Goal: Task Accomplishment & Management: Manage account settings

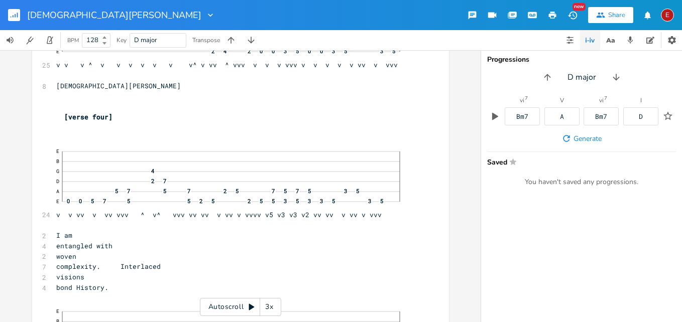
scroll to position [6409, 0]
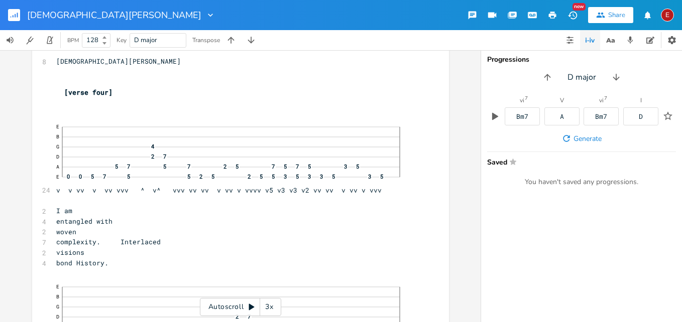
click at [252, 306] on icon at bounding box center [252, 307] width 6 height 7
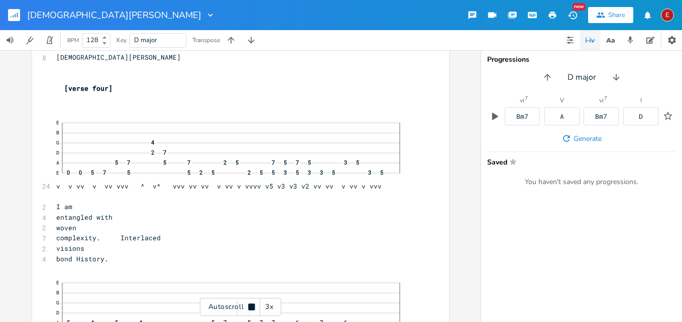
click at [252, 306] on icon at bounding box center [251, 307] width 7 height 7
click at [268, 307] on div "3x" at bounding box center [269, 307] width 18 height 18
click at [268, 307] on div "4x" at bounding box center [269, 307] width 18 height 18
click at [252, 307] on icon at bounding box center [252, 307] width 6 height 7
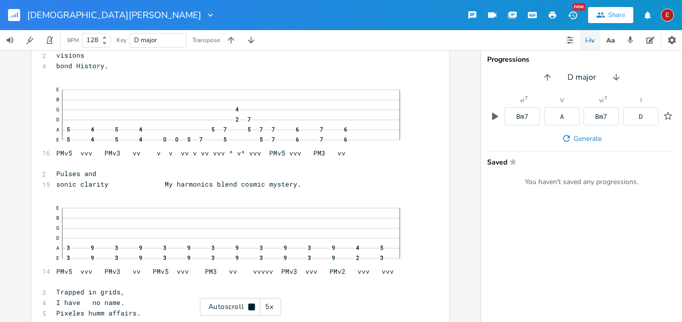
click at [252, 307] on icon at bounding box center [251, 307] width 7 height 7
click at [252, 307] on icon at bounding box center [252, 307] width 6 height 7
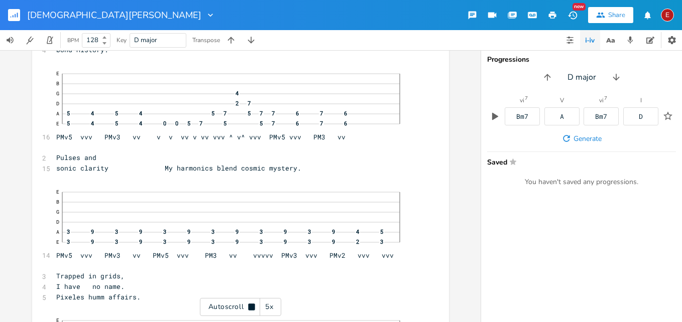
scroll to position [6625, 0]
click at [252, 307] on icon at bounding box center [251, 307] width 7 height 7
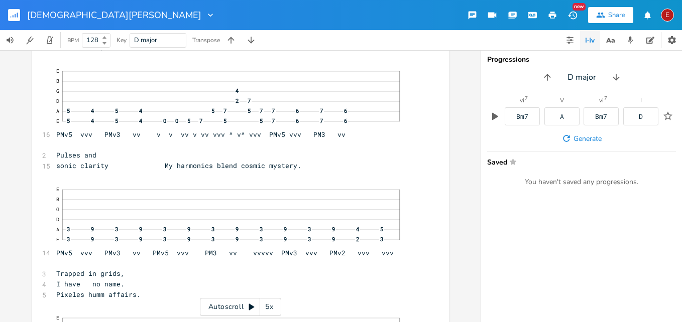
click at [252, 307] on icon at bounding box center [252, 307] width 6 height 7
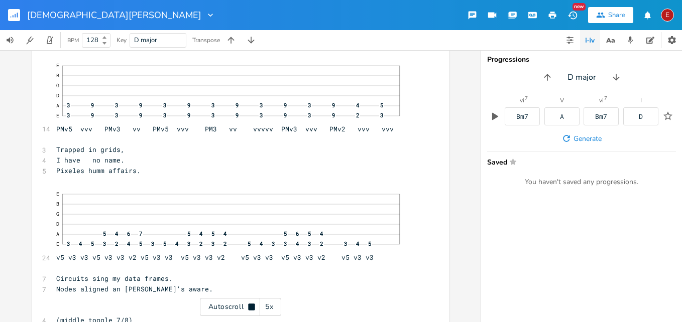
scroll to position [6752, 0]
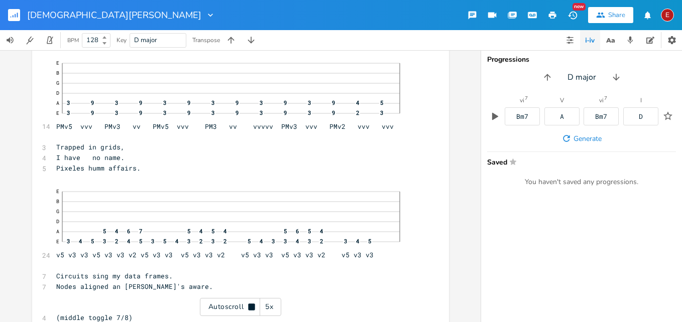
click at [252, 307] on icon at bounding box center [251, 307] width 7 height 7
click at [141, 172] on span "Pixeles humm affairs." at bounding box center [98, 167] width 84 height 9
type textarea "my"
click at [250, 308] on icon at bounding box center [252, 307] width 6 height 7
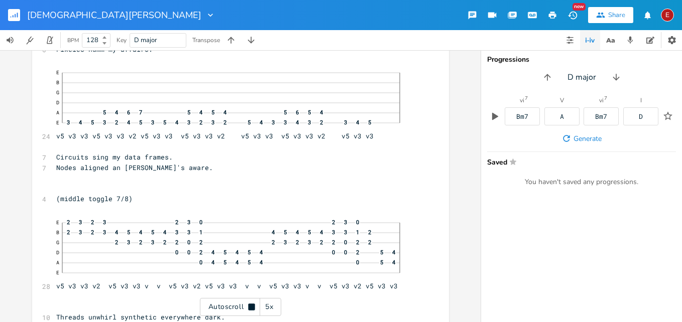
scroll to position [6874, 0]
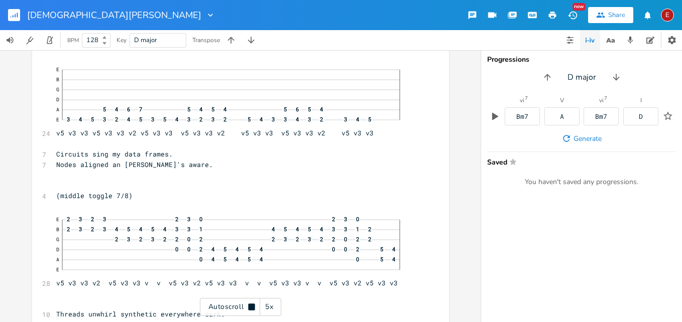
click at [250, 308] on icon at bounding box center [251, 307] width 7 height 7
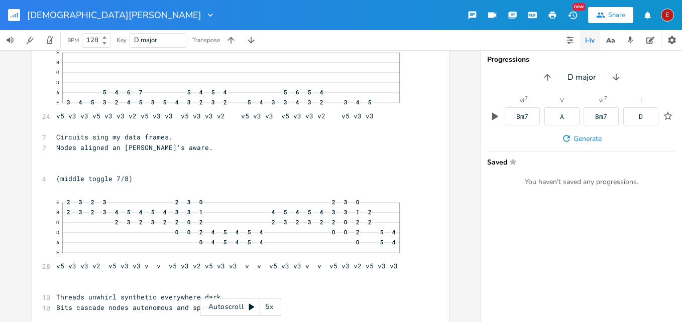
scroll to position [6963, 0]
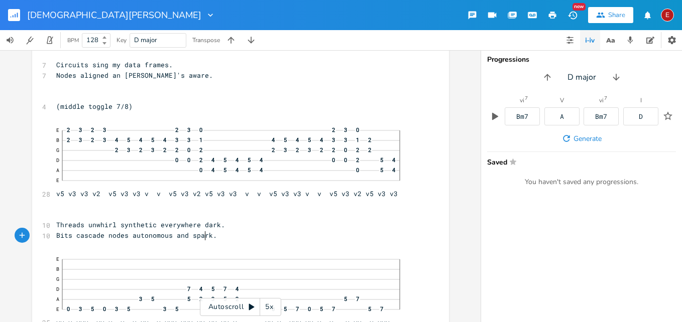
click at [200, 229] on span "Threads unwhirl synthetic everywhere dark." at bounding box center [140, 224] width 169 height 9
type textarea "'s"
click at [251, 308] on icon at bounding box center [252, 307] width 6 height 7
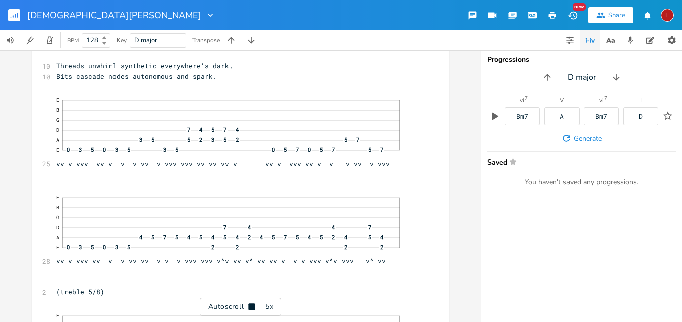
click at [251, 308] on icon at bounding box center [251, 307] width 7 height 7
click at [251, 308] on icon at bounding box center [252, 307] width 6 height 7
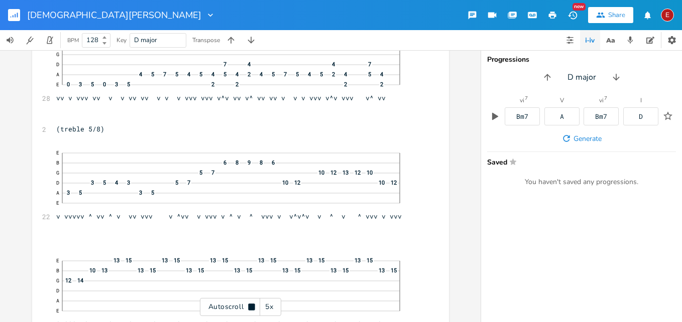
scroll to position [7287, 0]
click at [251, 308] on icon at bounding box center [251, 307] width 7 height 7
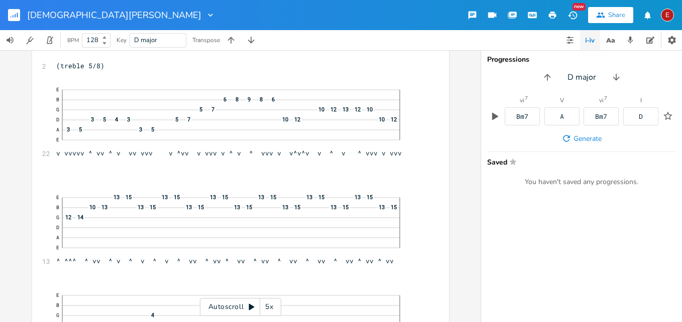
scroll to position [7373, 0]
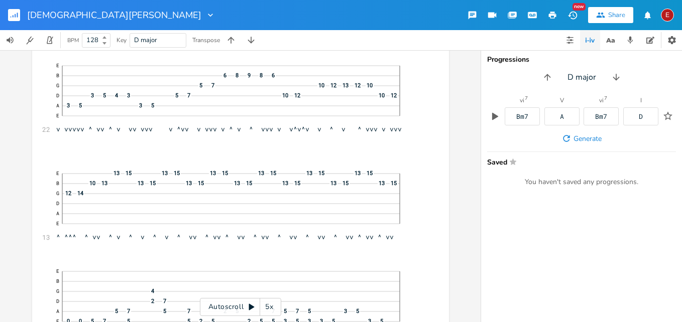
click at [250, 307] on icon at bounding box center [252, 307] width 6 height 7
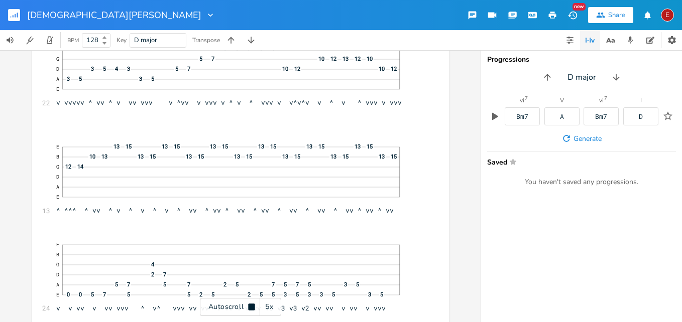
click at [250, 307] on icon at bounding box center [251, 307] width 7 height 7
click at [252, 307] on icon at bounding box center [252, 307] width 6 height 7
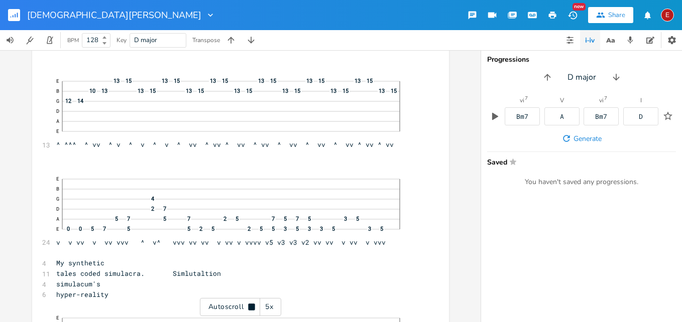
scroll to position [7467, 0]
click at [252, 307] on icon at bounding box center [251, 307] width 7 height 7
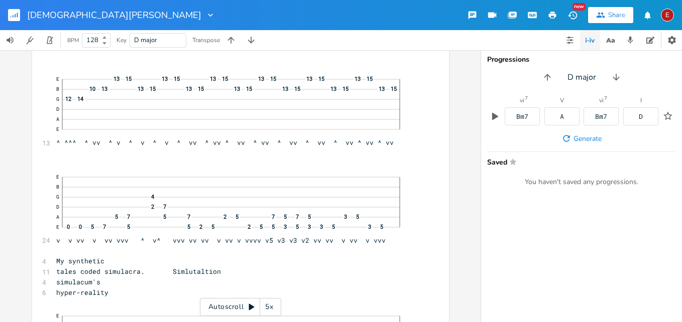
click at [252, 307] on icon at bounding box center [252, 307] width 6 height 7
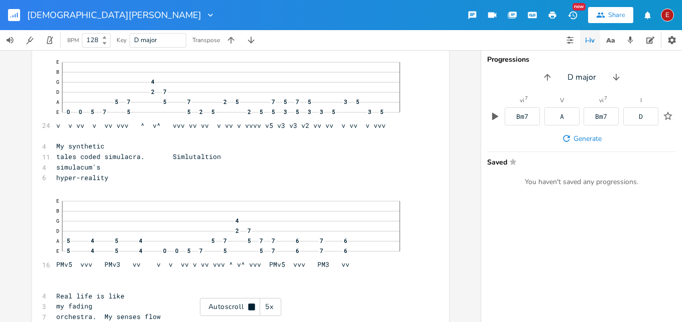
scroll to position [7585, 0]
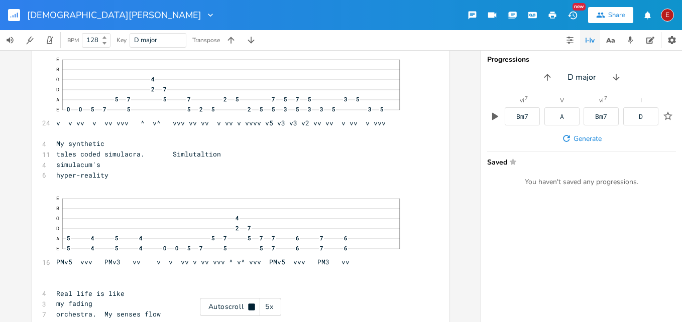
click at [252, 307] on icon at bounding box center [251, 307] width 7 height 7
click at [252, 307] on icon at bounding box center [252, 307] width 6 height 7
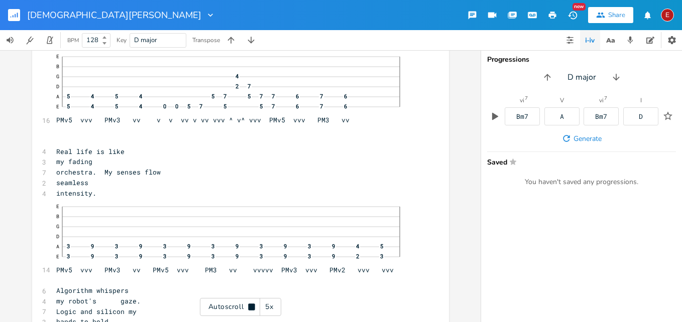
scroll to position [7729, 0]
click at [252, 307] on icon at bounding box center [251, 307] width 7 height 7
click at [250, 305] on icon at bounding box center [252, 307] width 6 height 7
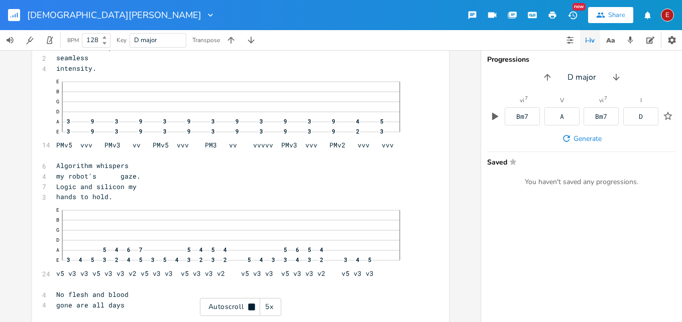
scroll to position [7855, 0]
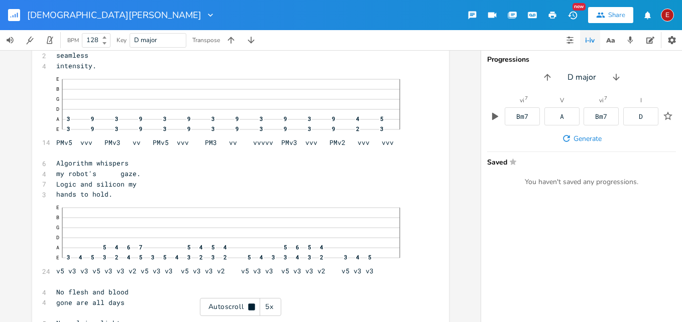
click at [250, 305] on icon at bounding box center [251, 307] width 7 height 7
click at [250, 305] on icon at bounding box center [252, 307] width 6 height 7
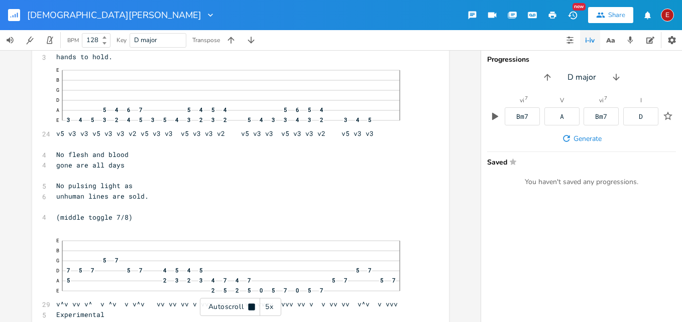
scroll to position [7993, 0]
click at [250, 305] on icon at bounding box center [251, 307] width 7 height 7
click at [250, 305] on icon at bounding box center [252, 307] width 6 height 7
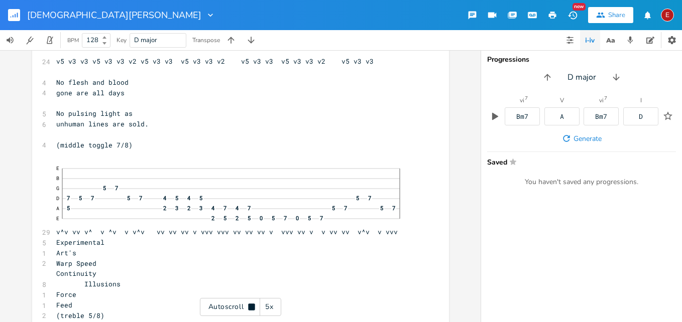
click at [250, 305] on icon at bounding box center [251, 307] width 7 height 7
click at [250, 305] on icon at bounding box center [252, 307] width 6 height 7
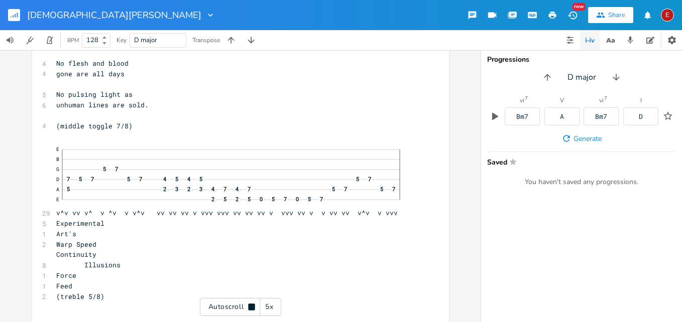
click at [250, 305] on icon at bounding box center [251, 307] width 7 height 7
click at [250, 305] on icon at bounding box center [252, 307] width 6 height 7
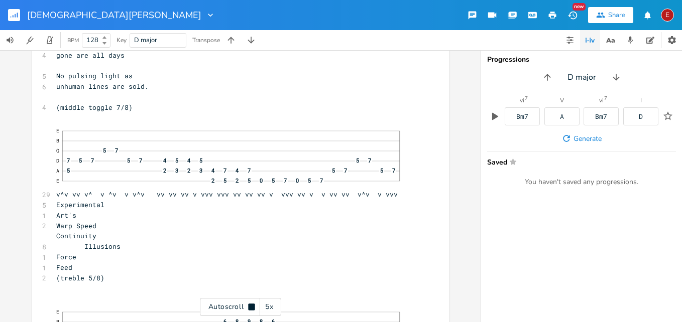
click at [250, 305] on icon at bounding box center [251, 307] width 7 height 7
click at [251, 307] on icon at bounding box center [252, 307] width 6 height 7
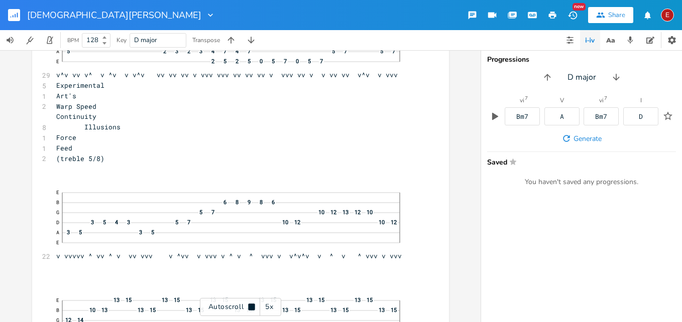
click at [251, 307] on icon at bounding box center [251, 307] width 7 height 7
click at [253, 306] on icon at bounding box center [252, 307] width 6 height 7
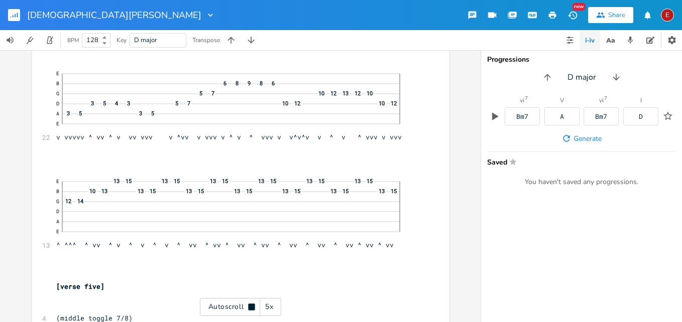
click at [253, 306] on icon at bounding box center [251, 307] width 7 height 7
click at [253, 306] on icon at bounding box center [252, 307] width 6 height 7
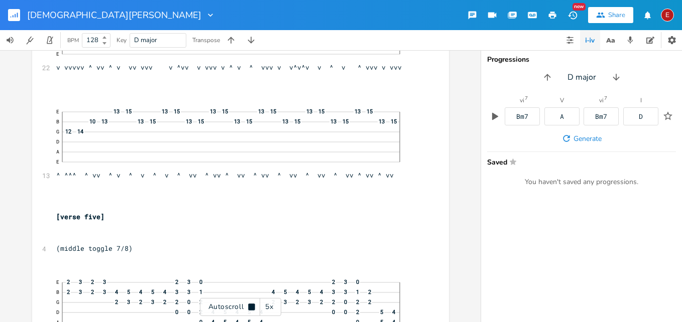
click at [253, 306] on icon at bounding box center [251, 307] width 7 height 7
click at [253, 306] on icon at bounding box center [252, 307] width 6 height 7
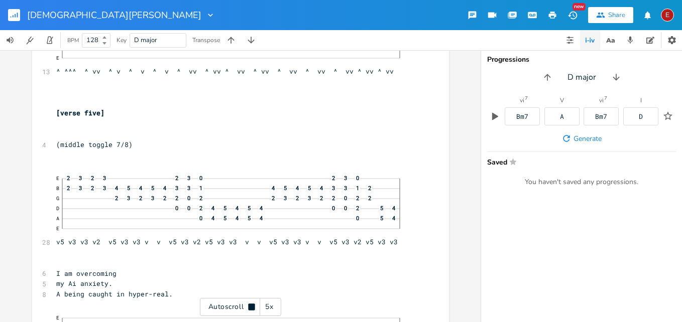
click at [253, 306] on icon at bounding box center [251, 307] width 7 height 7
click at [252, 308] on icon at bounding box center [252, 307] width 6 height 7
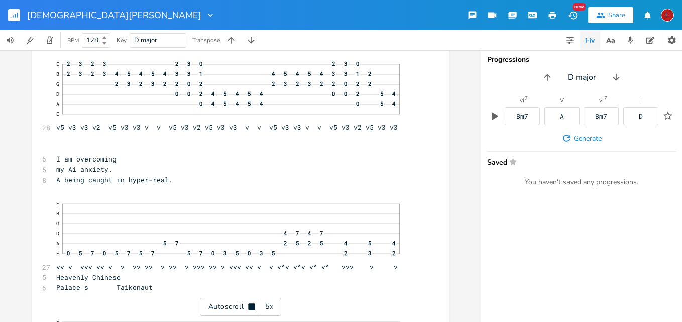
click at [252, 308] on icon at bounding box center [251, 307] width 7 height 7
click at [252, 308] on icon at bounding box center [252, 307] width 6 height 7
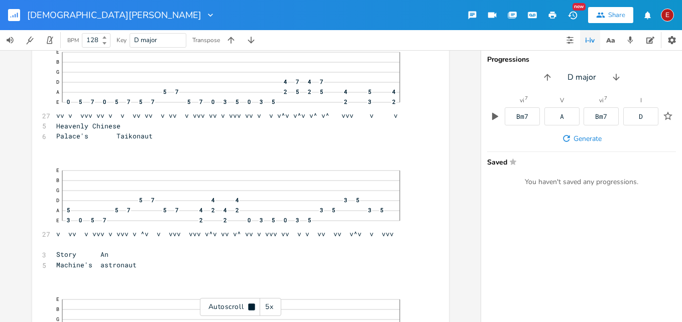
click at [252, 308] on icon at bounding box center [251, 307] width 7 height 7
click at [252, 308] on icon at bounding box center [252, 307] width 6 height 7
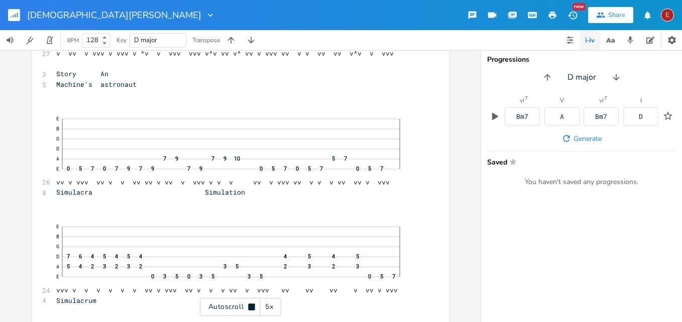
click at [252, 308] on icon at bounding box center [251, 307] width 7 height 7
click at [252, 308] on icon at bounding box center [252, 307] width 6 height 7
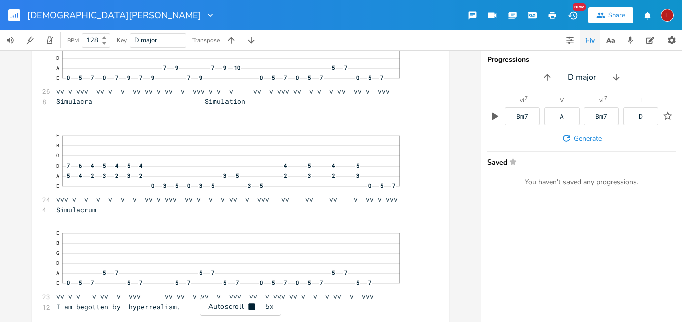
scroll to position [9054, 0]
click at [252, 308] on icon at bounding box center [251, 307] width 7 height 7
click at [252, 308] on icon at bounding box center [252, 307] width 6 height 7
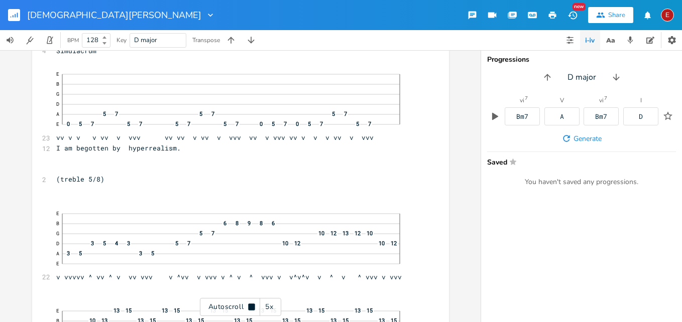
click at [252, 308] on icon at bounding box center [251, 307] width 7 height 7
click at [252, 308] on icon at bounding box center [252, 307] width 6 height 7
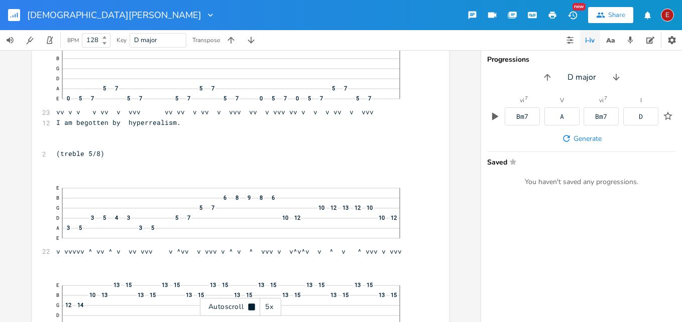
scroll to position [9239, 0]
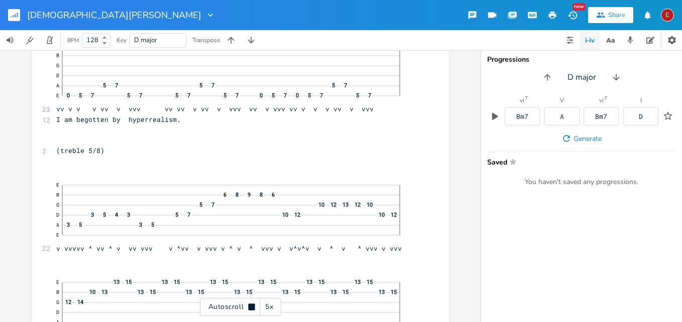
click at [252, 308] on icon at bounding box center [251, 307] width 7 height 7
click at [252, 305] on icon at bounding box center [252, 307] width 8 height 8
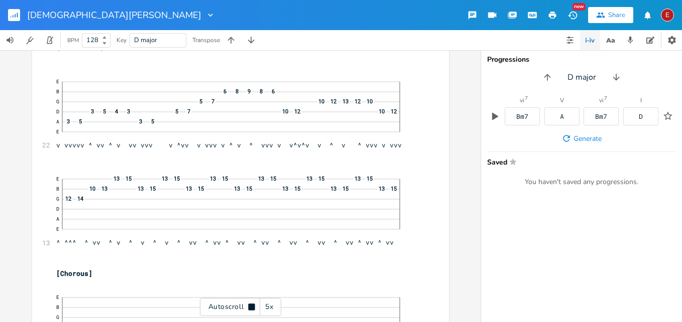
click at [252, 305] on icon at bounding box center [251, 307] width 7 height 7
click at [252, 305] on icon at bounding box center [252, 307] width 8 height 8
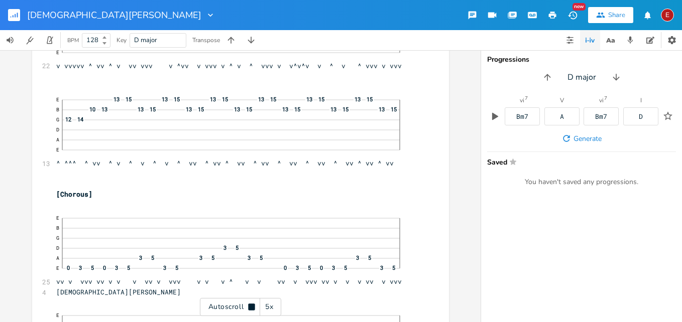
click at [252, 305] on icon at bounding box center [251, 307] width 7 height 7
click at [252, 305] on icon at bounding box center [252, 307] width 8 height 8
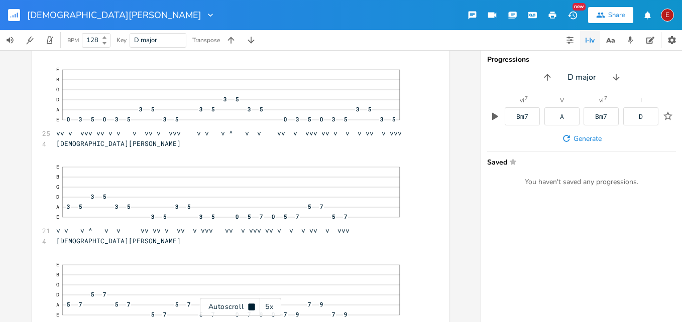
click at [252, 305] on icon at bounding box center [251, 307] width 7 height 7
click at [252, 305] on icon at bounding box center [252, 307] width 8 height 8
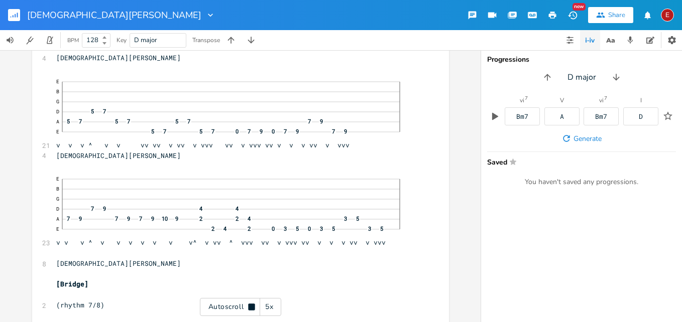
click at [252, 305] on icon at bounding box center [251, 307] width 7 height 7
click at [252, 305] on icon at bounding box center [252, 307] width 8 height 8
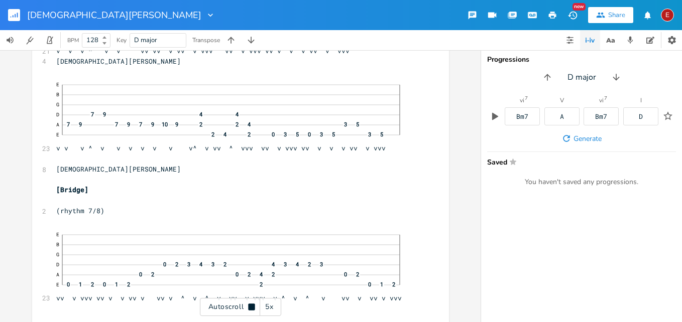
scroll to position [9850, 0]
click at [252, 305] on icon at bounding box center [251, 307] width 7 height 7
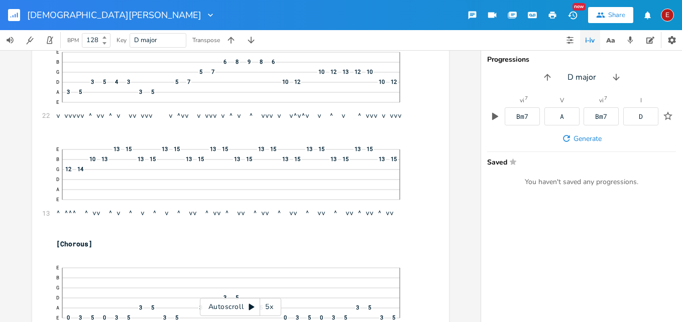
scroll to position [9348, 0]
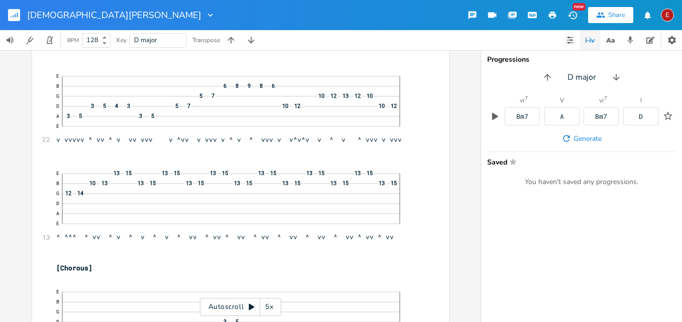
click at [252, 306] on icon at bounding box center [252, 307] width 6 height 7
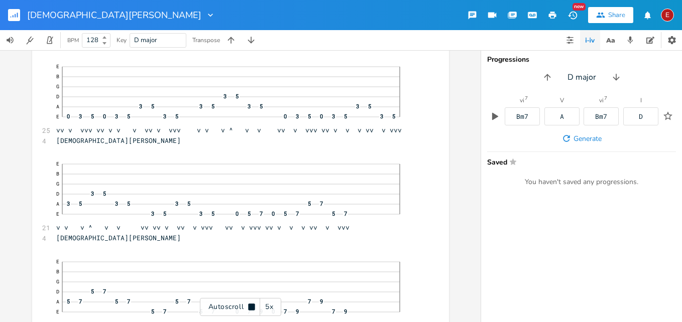
click at [252, 306] on icon at bounding box center [251, 307] width 7 height 7
click at [252, 306] on icon at bounding box center [252, 307] width 6 height 7
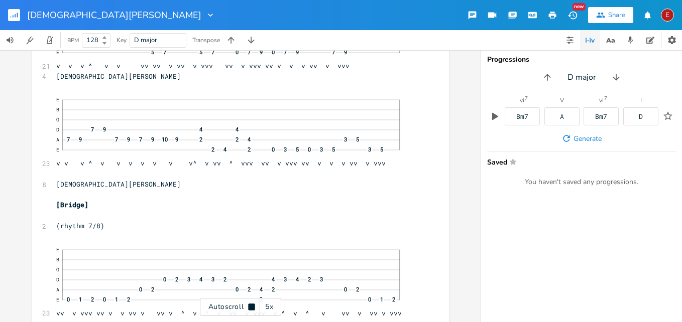
scroll to position [9836, 0]
click at [252, 306] on icon at bounding box center [251, 307] width 7 height 7
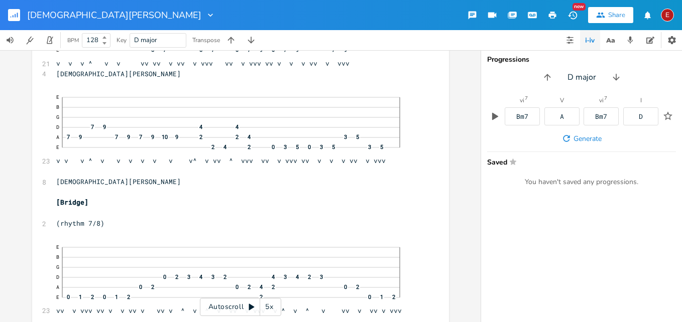
click at [252, 306] on icon at bounding box center [252, 307] width 6 height 7
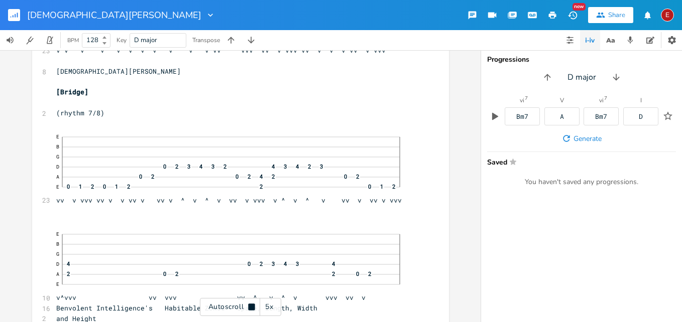
click at [252, 306] on icon at bounding box center [251, 307] width 7 height 7
click at [250, 306] on icon at bounding box center [252, 307] width 6 height 7
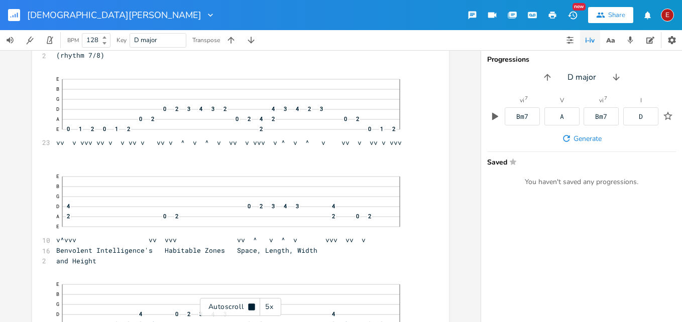
click at [250, 306] on icon at bounding box center [251, 307] width 7 height 7
click at [250, 306] on icon at bounding box center [252, 307] width 6 height 7
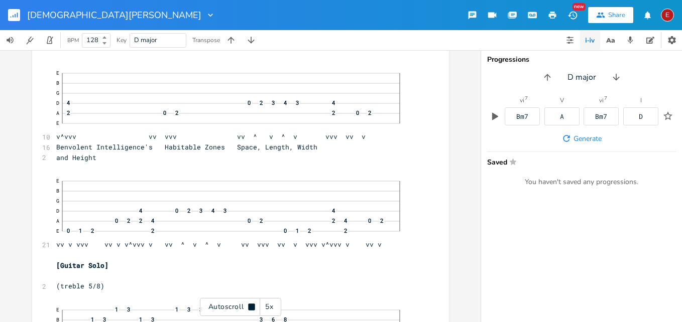
click at [250, 306] on icon at bounding box center [251, 307] width 7 height 7
click at [250, 306] on icon at bounding box center [252, 307] width 6 height 7
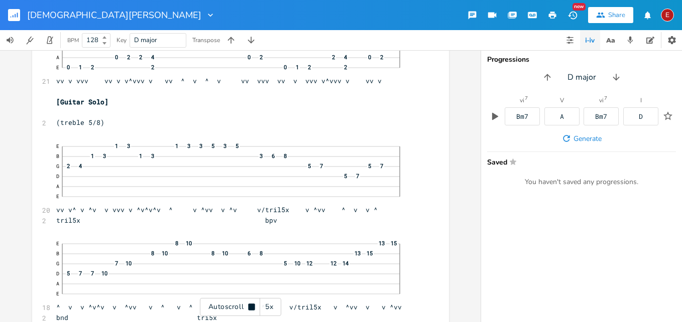
click at [250, 306] on icon at bounding box center [251, 307] width 7 height 7
click at [251, 305] on icon at bounding box center [252, 307] width 8 height 8
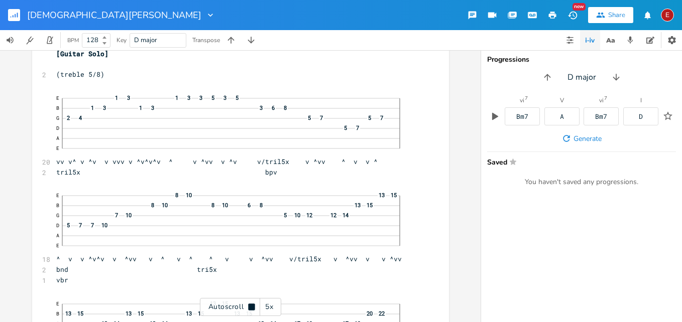
scroll to position [10321, 0]
click at [251, 305] on icon at bounding box center [251, 307] width 7 height 7
click at [251, 305] on icon at bounding box center [252, 307] width 8 height 8
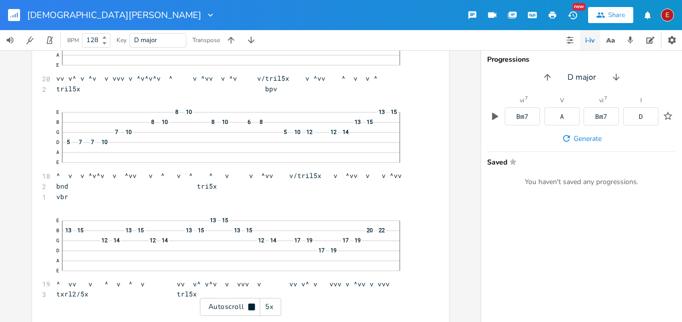
click at [251, 305] on icon at bounding box center [251, 307] width 7 height 7
click at [251, 305] on icon at bounding box center [252, 307] width 8 height 8
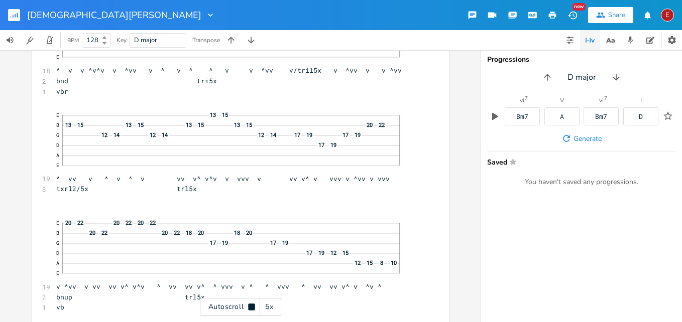
click at [251, 305] on icon at bounding box center [251, 307] width 7 height 7
click at [251, 305] on icon at bounding box center [252, 307] width 8 height 8
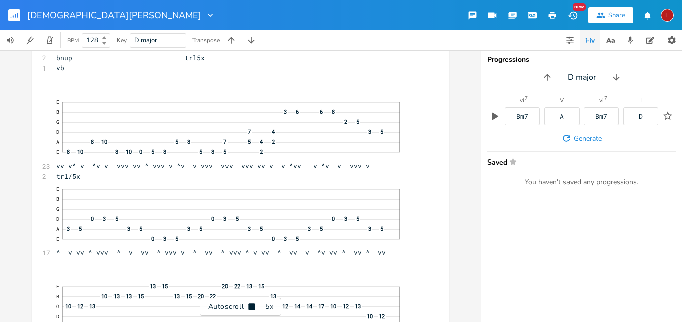
click at [251, 305] on icon at bounding box center [251, 307] width 7 height 7
click at [251, 305] on icon at bounding box center [252, 307] width 8 height 8
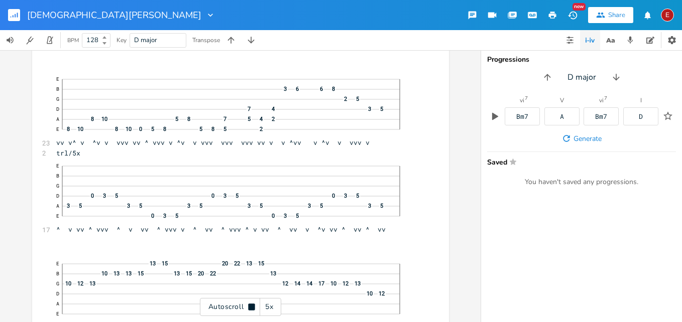
click at [251, 305] on icon at bounding box center [251, 307] width 7 height 7
click at [251, 305] on icon at bounding box center [252, 307] width 8 height 8
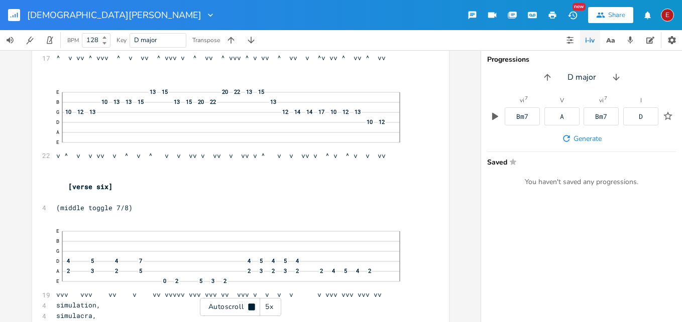
click at [251, 305] on icon at bounding box center [251, 307] width 7 height 7
click at [251, 305] on icon at bounding box center [252, 307] width 8 height 8
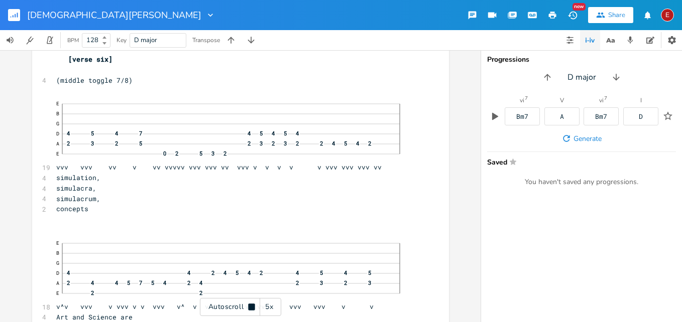
scroll to position [11072, 0]
click at [251, 305] on icon at bounding box center [251, 307] width 7 height 7
click at [253, 305] on icon at bounding box center [252, 307] width 8 height 8
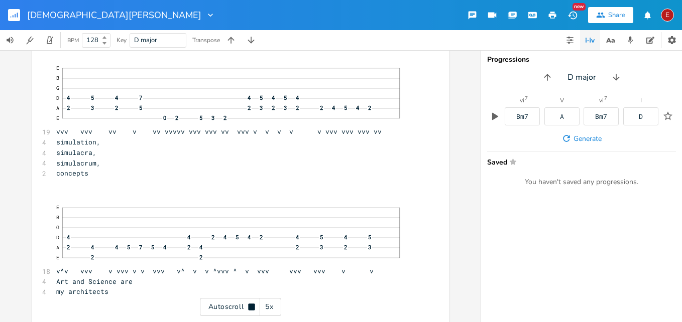
click at [253, 305] on icon at bounding box center [251, 307] width 7 height 7
click at [253, 305] on icon at bounding box center [252, 307] width 8 height 8
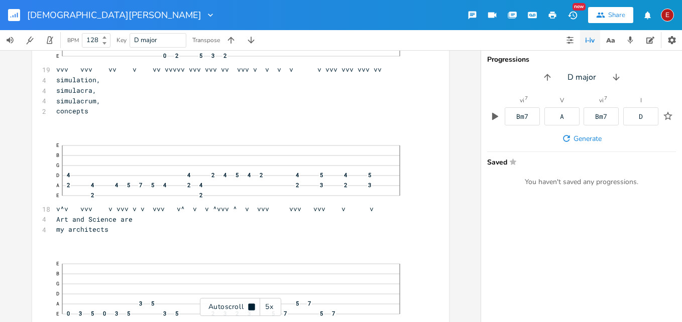
click at [253, 305] on icon at bounding box center [251, 307] width 7 height 7
click at [253, 305] on icon at bounding box center [252, 307] width 8 height 8
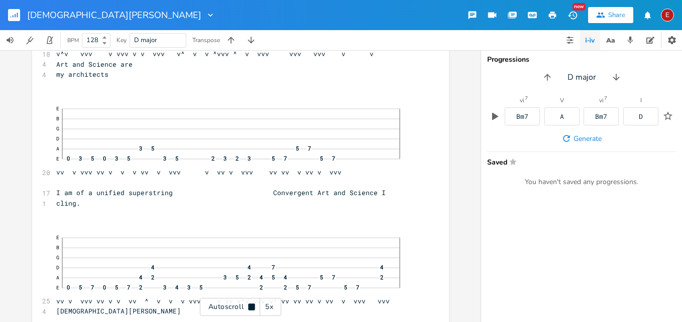
scroll to position [11326, 0]
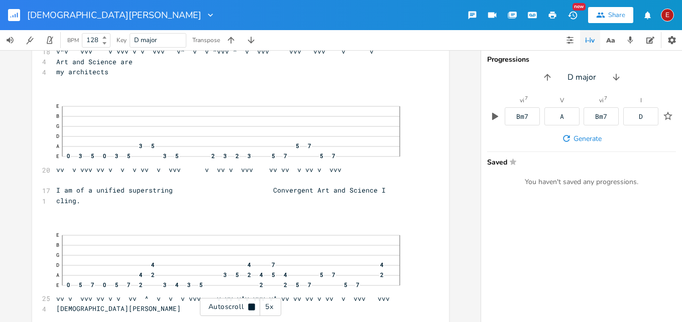
click at [253, 305] on icon at bounding box center [251, 307] width 7 height 7
click at [253, 305] on icon at bounding box center [252, 307] width 8 height 8
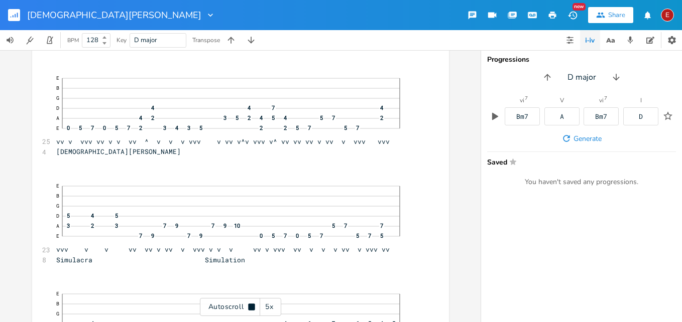
scroll to position [11485, 0]
click at [253, 305] on icon at bounding box center [251, 307] width 7 height 7
click at [253, 305] on icon at bounding box center [252, 307] width 8 height 8
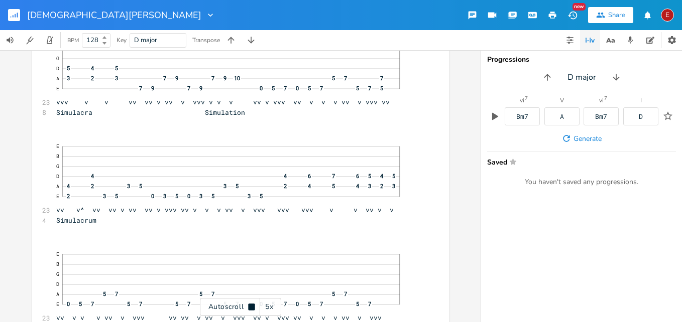
scroll to position [11632, 0]
click at [253, 305] on icon at bounding box center [251, 307] width 7 height 7
click at [253, 305] on icon at bounding box center [252, 307] width 8 height 8
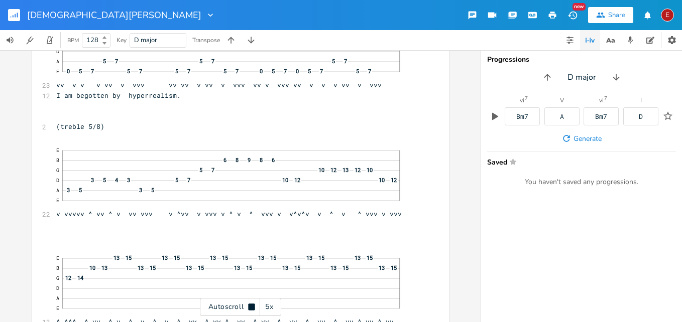
scroll to position [11865, 0]
click at [253, 305] on icon at bounding box center [251, 307] width 7 height 7
click at [252, 304] on icon at bounding box center [252, 307] width 8 height 8
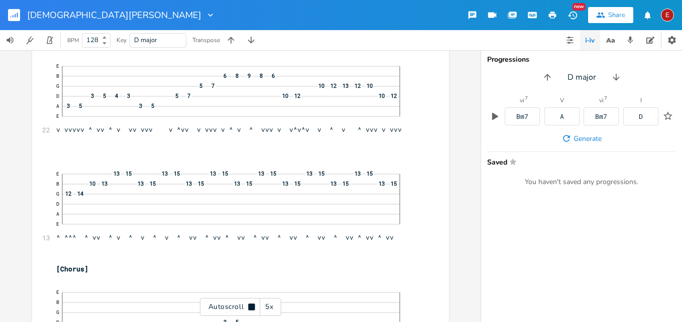
click at [252, 304] on icon at bounding box center [252, 307] width 8 height 8
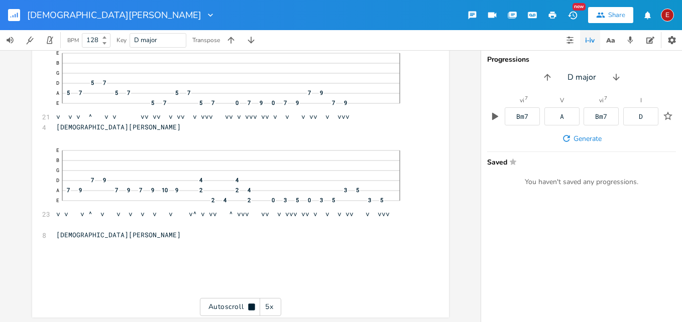
scroll to position [12384, 0]
click at [666, 17] on div "E" at bounding box center [667, 15] width 13 height 13
click at [619, 83] on span "Sign Out" at bounding box center [616, 86] width 24 height 7
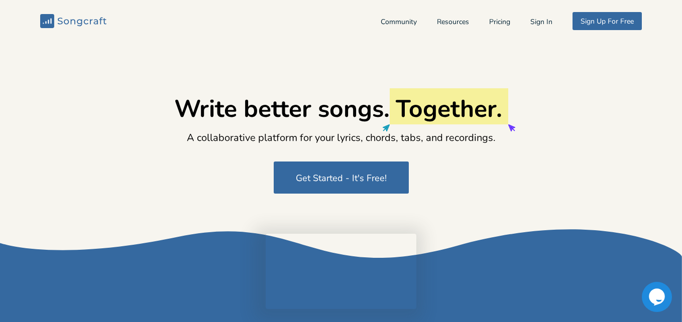
type input "[EMAIL_ADDRESS][DOMAIN_NAME]"
